Goal: Transaction & Acquisition: Purchase product/service

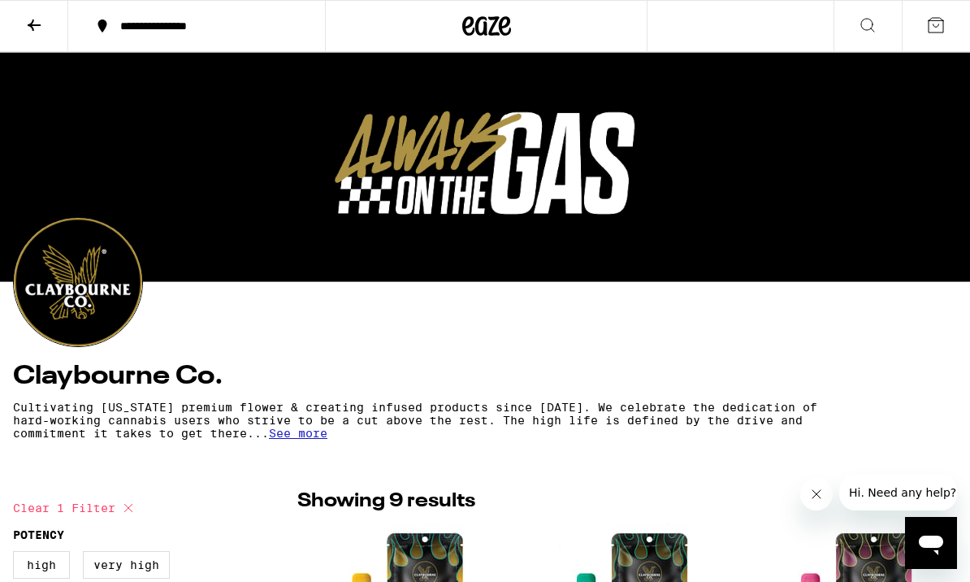
click at [35, 22] on icon at bounding box center [33, 24] width 19 height 19
click at [29, 26] on icon at bounding box center [33, 24] width 19 height 19
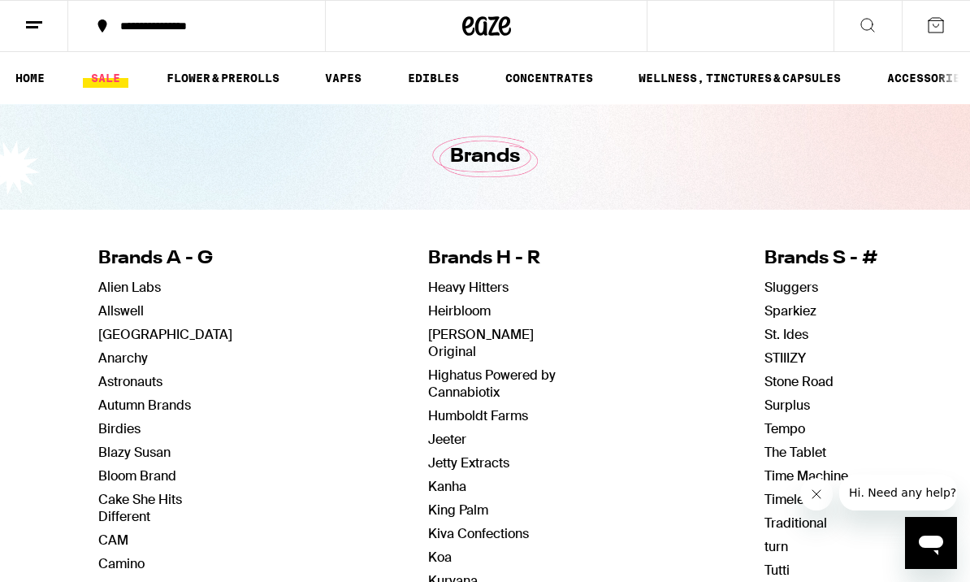
click at [104, 80] on link "SALE" at bounding box center [105, 77] width 45 height 19
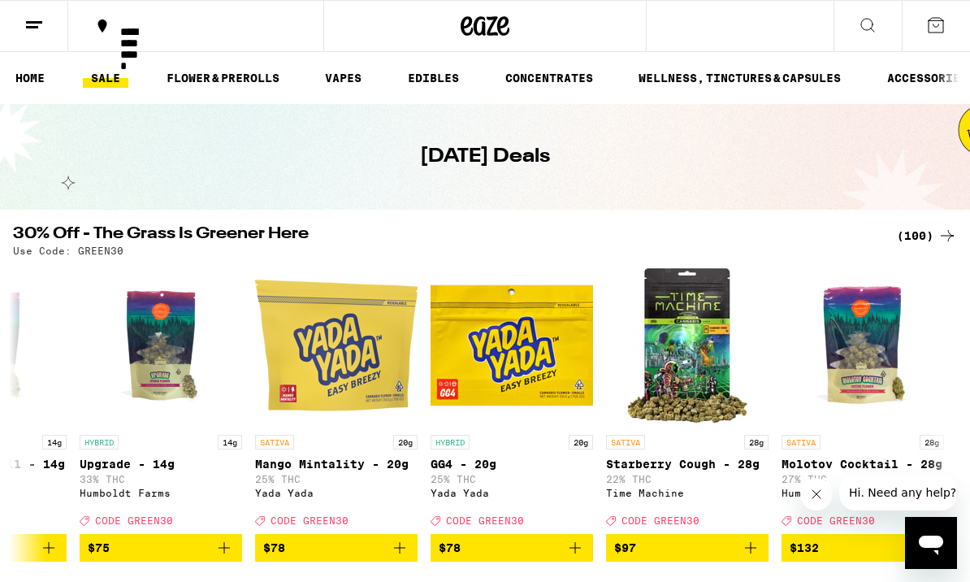
scroll to position [0, 16601]
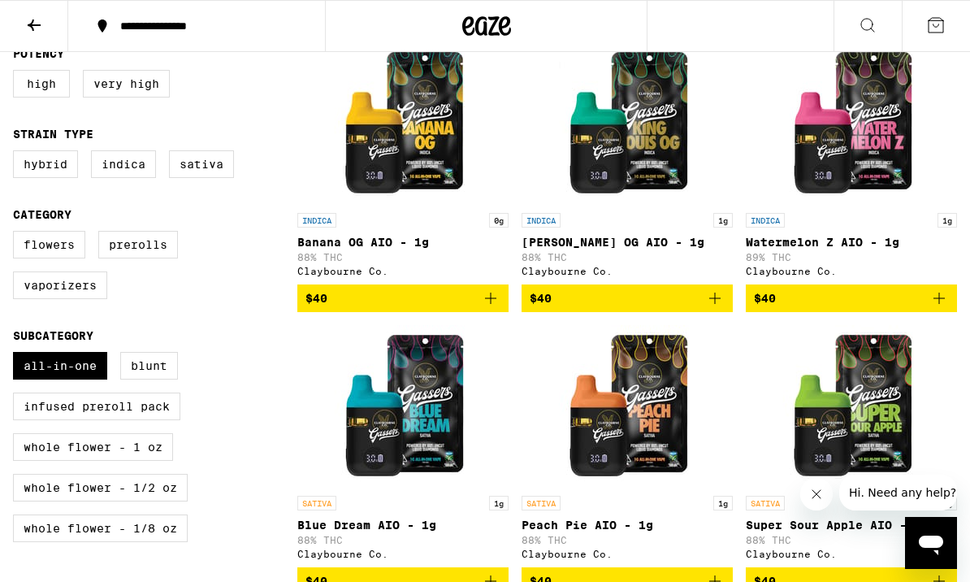
scroll to position [477, 0]
